Goal: Task Accomplishment & Management: Use online tool/utility

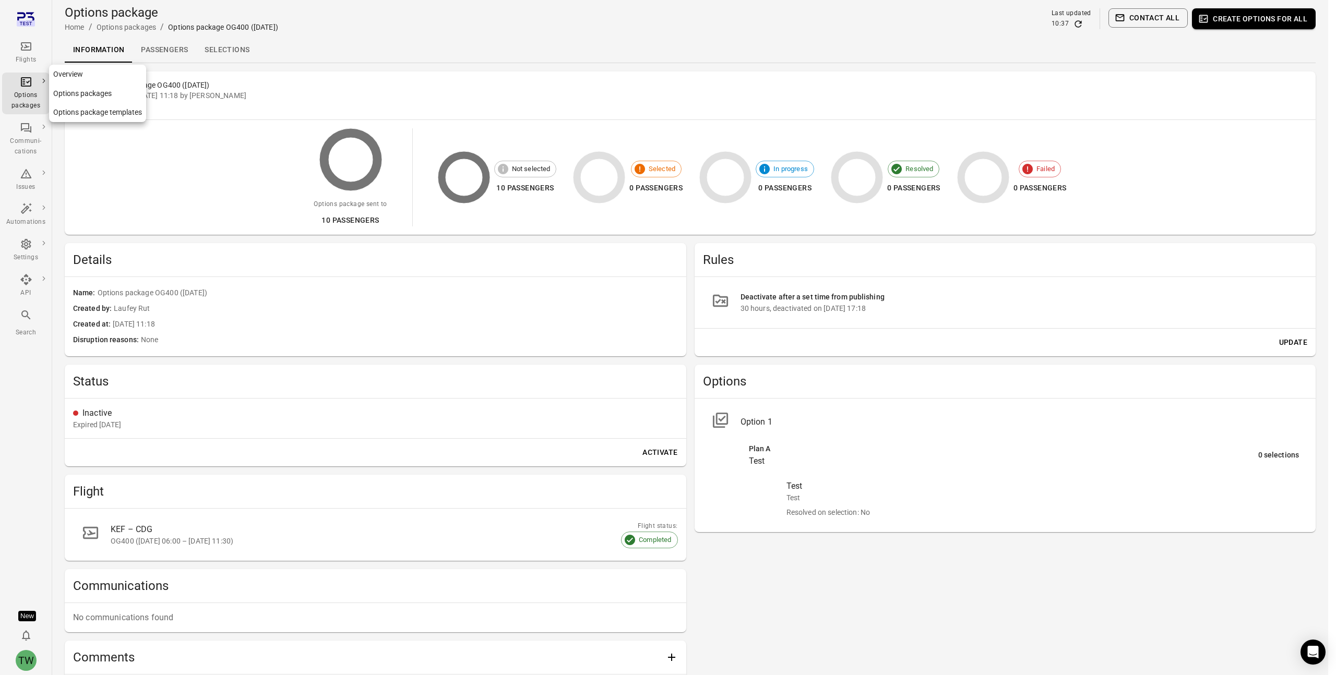
click at [25, 97] on div "Options packages" at bounding box center [25, 100] width 39 height 21
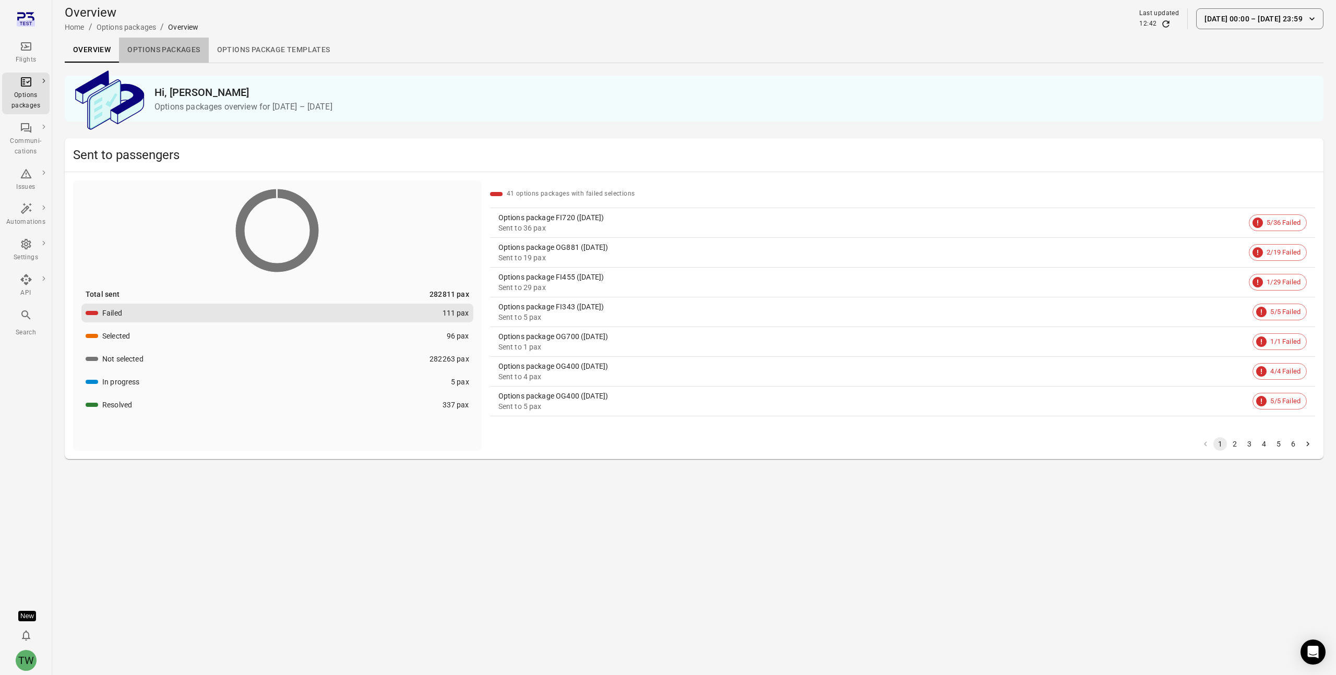
click at [171, 51] on link "Options packages" at bounding box center [163, 50] width 89 height 25
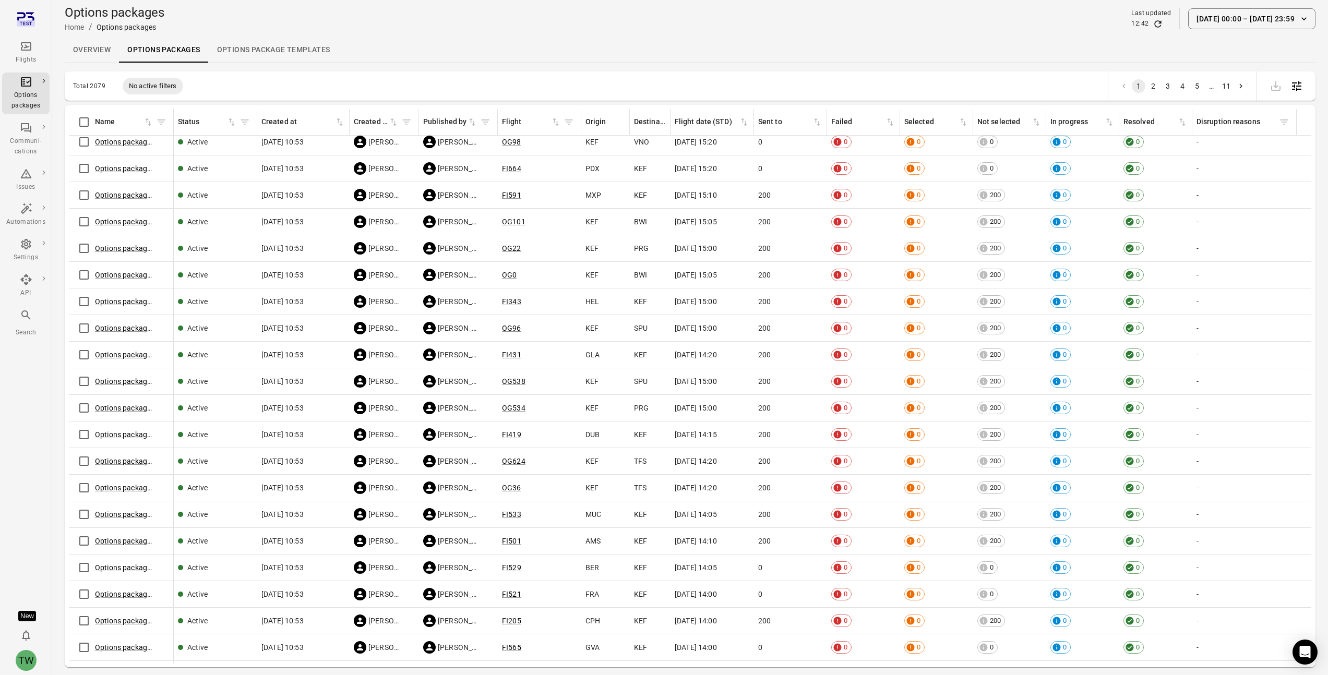
scroll to position [4672, 0]
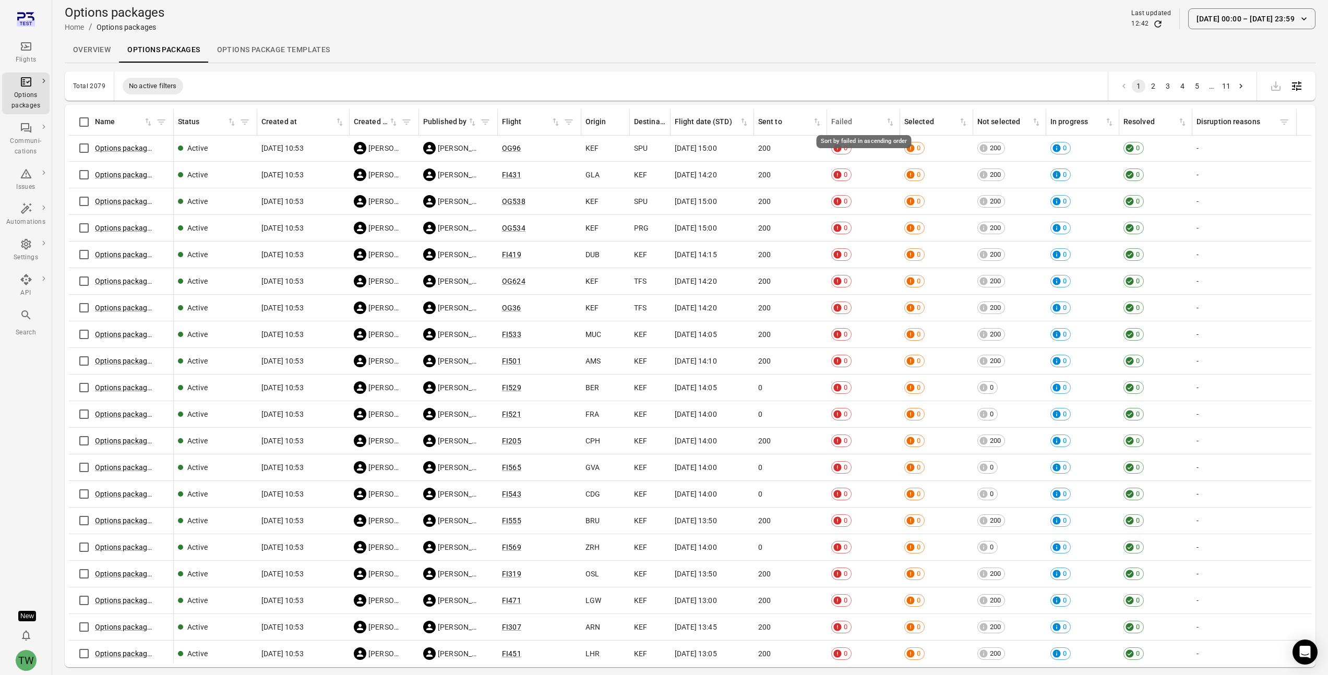
click at [889, 123] on icon "Sort by failed in ascending order" at bounding box center [890, 122] width 10 height 10
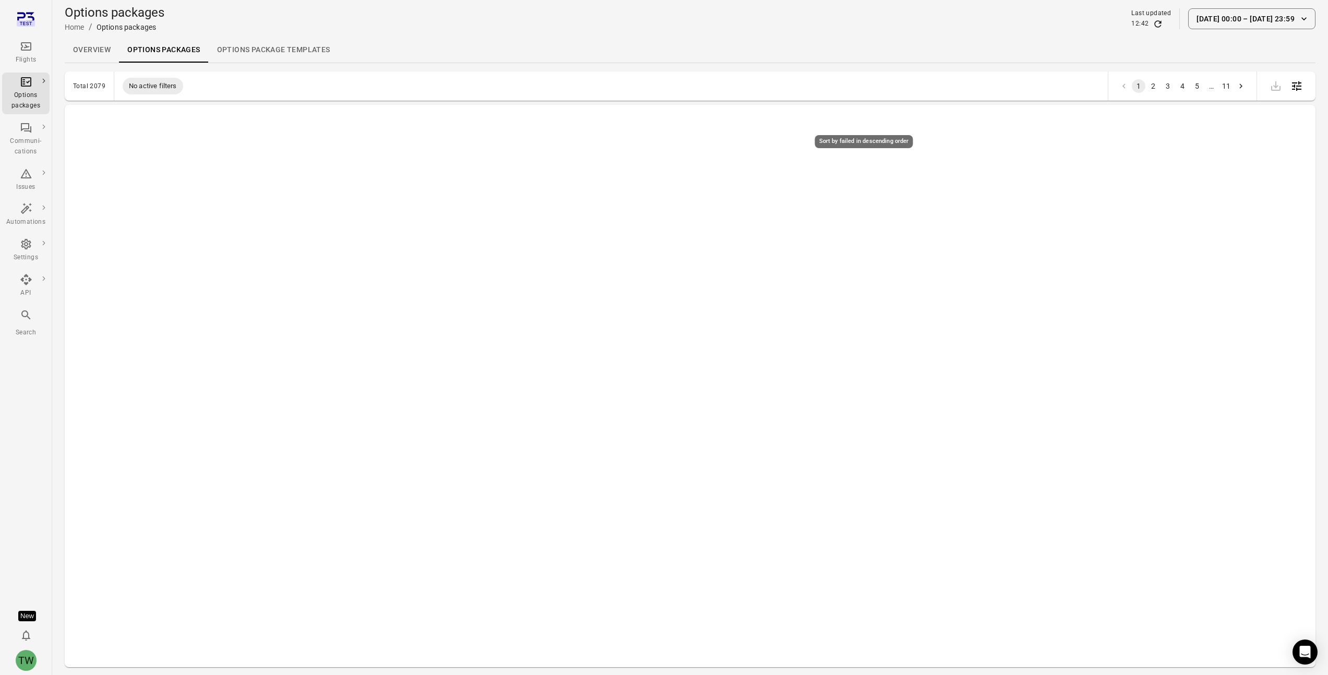
scroll to position [0, 0]
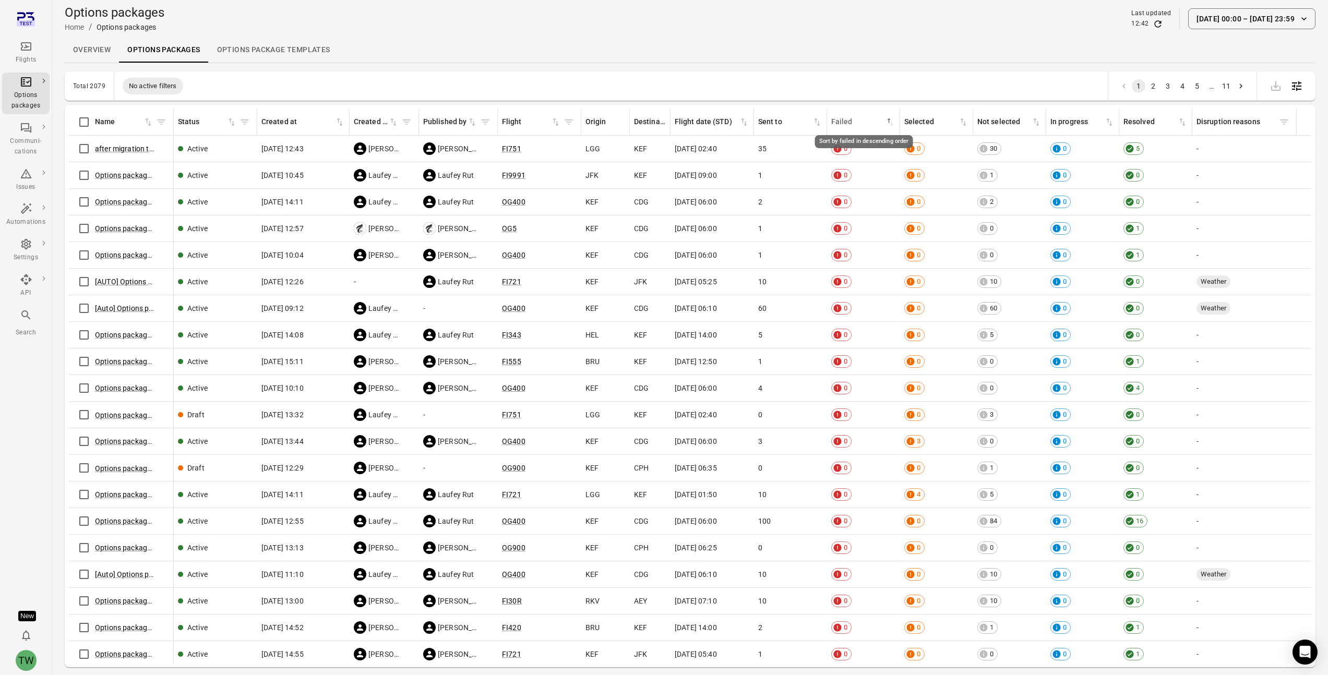
click at [887, 124] on icon "Sort by failed in descending order" at bounding box center [890, 122] width 10 height 10
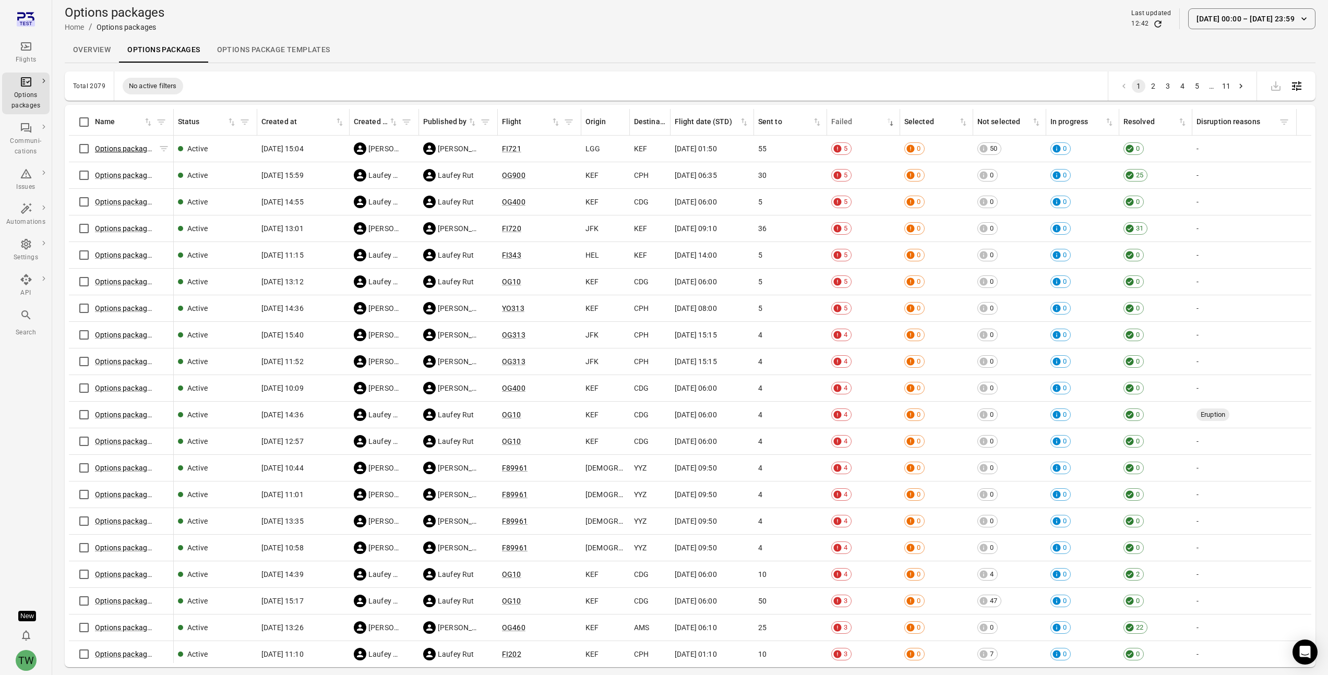
click at [137, 149] on link "Options package FI721 ([DATE])" at bounding box center [148, 149] width 106 height 8
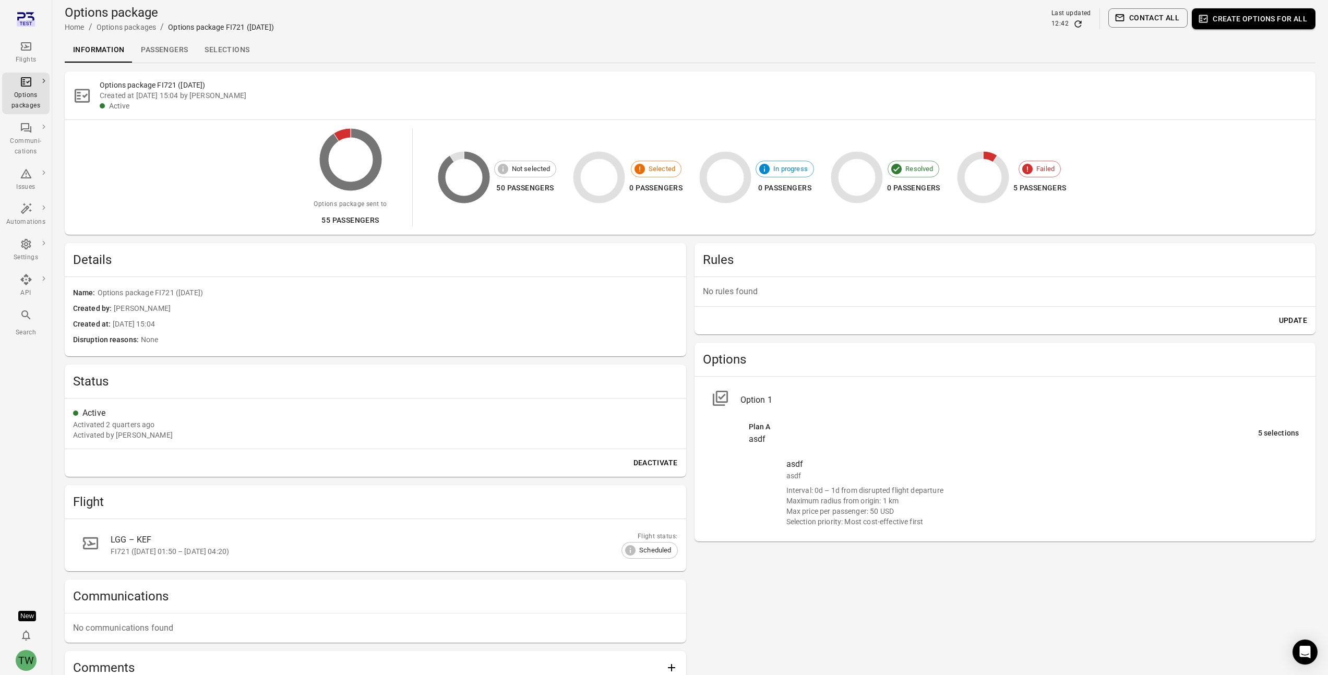
click at [223, 50] on link "Selections" at bounding box center [227, 50] width 62 height 25
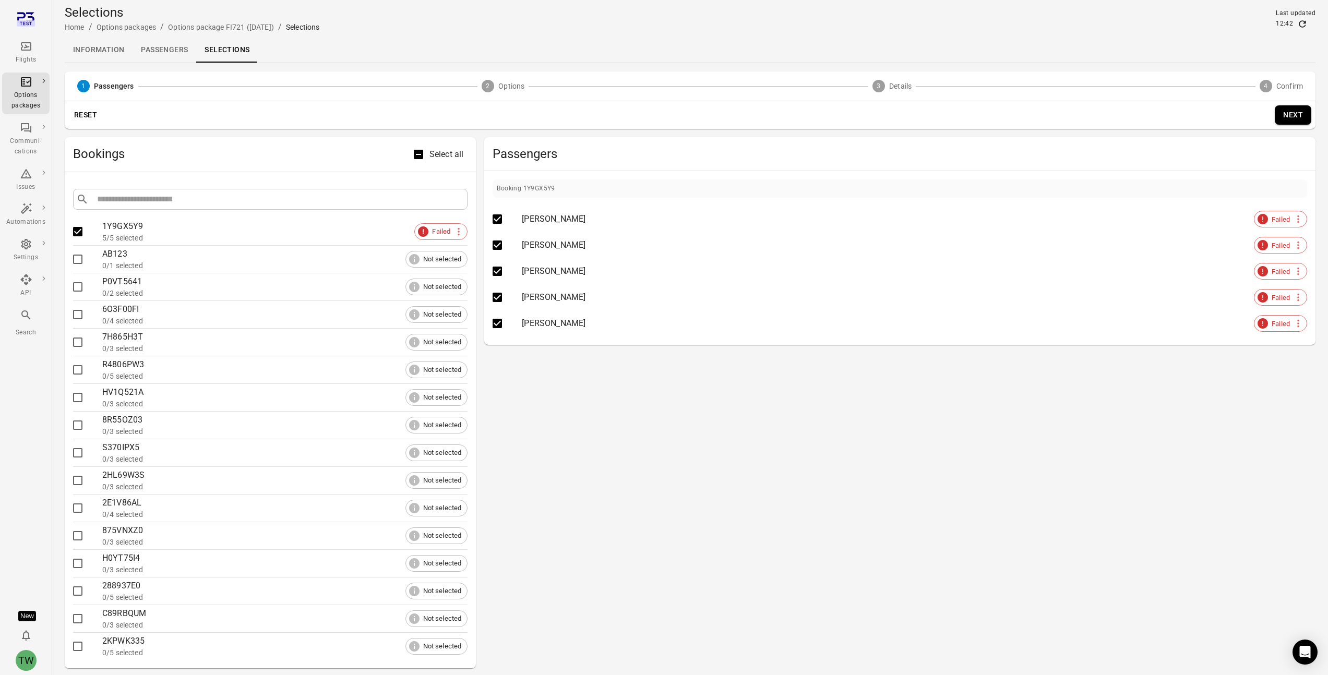
click at [1298, 112] on button "Next" at bounding box center [1293, 114] width 37 height 19
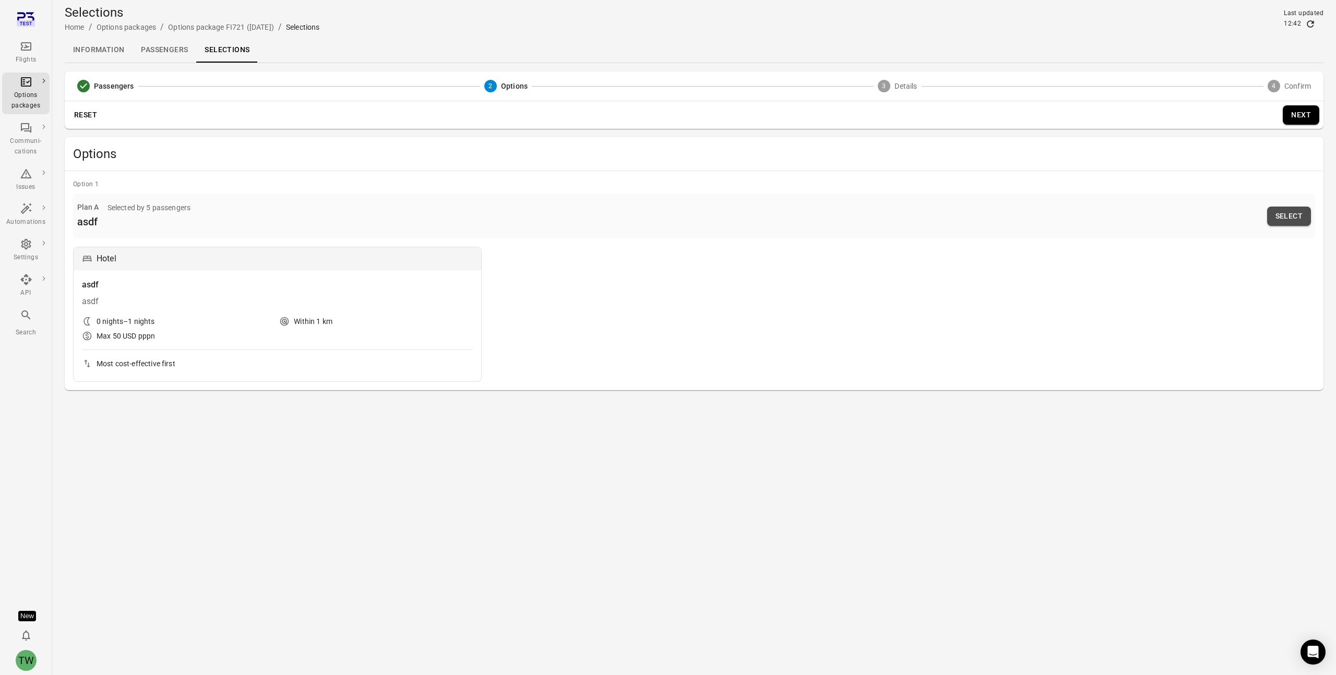
click at [1290, 213] on button "Select" at bounding box center [1289, 216] width 44 height 19
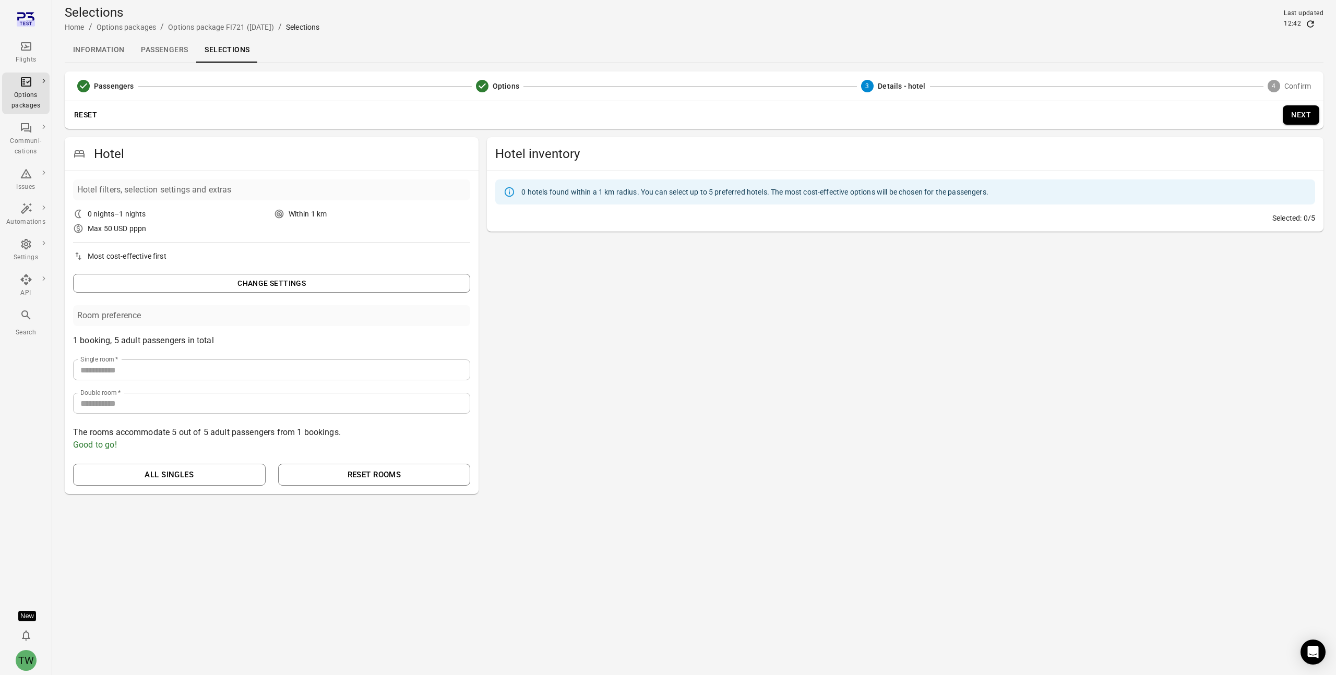
click at [83, 114] on button "Reset" at bounding box center [85, 114] width 33 height 19
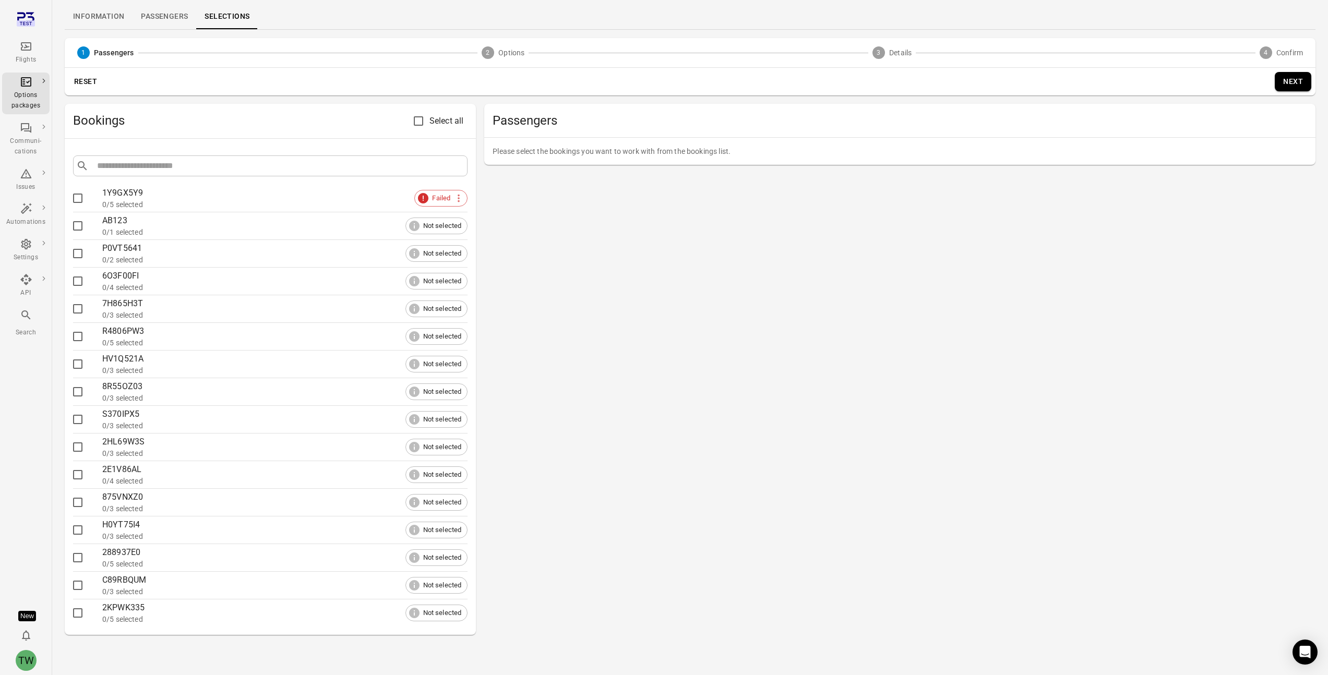
scroll to position [35, 0]
